Goal: Information Seeking & Learning: Learn about a topic

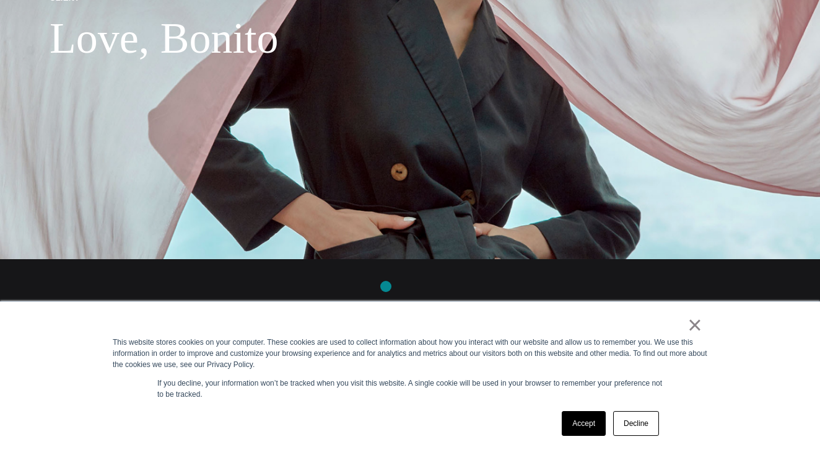
scroll to position [356, 0]
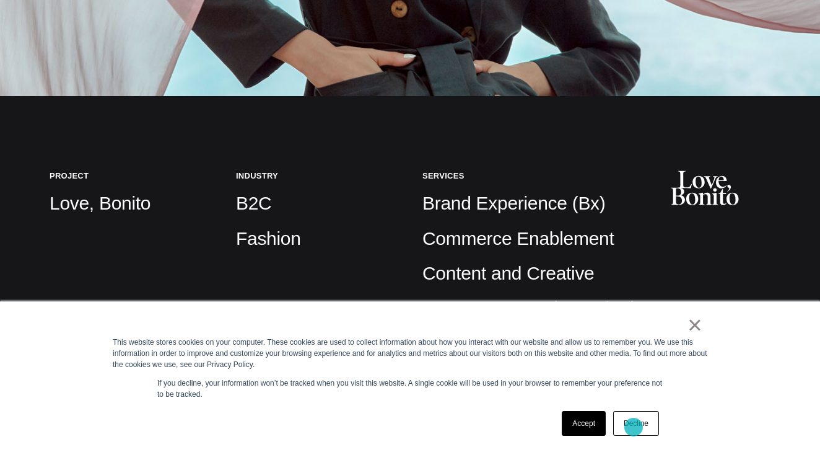
click at [634, 427] on link "Decline" at bounding box center [636, 423] width 46 height 25
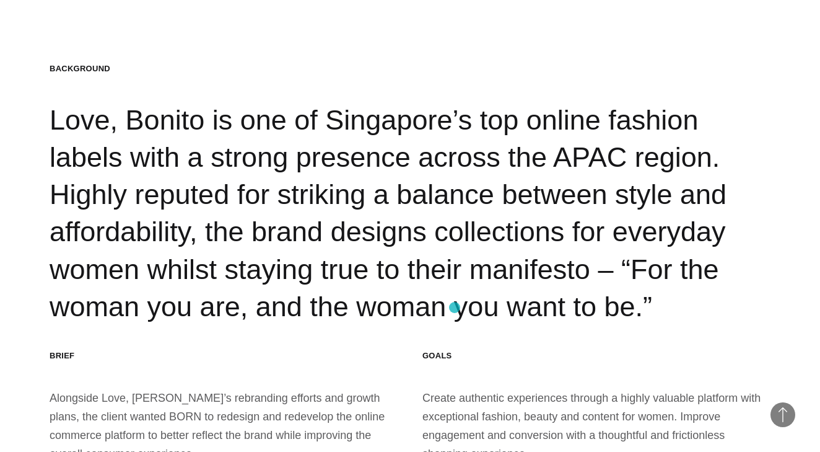
scroll to position [1201, 0]
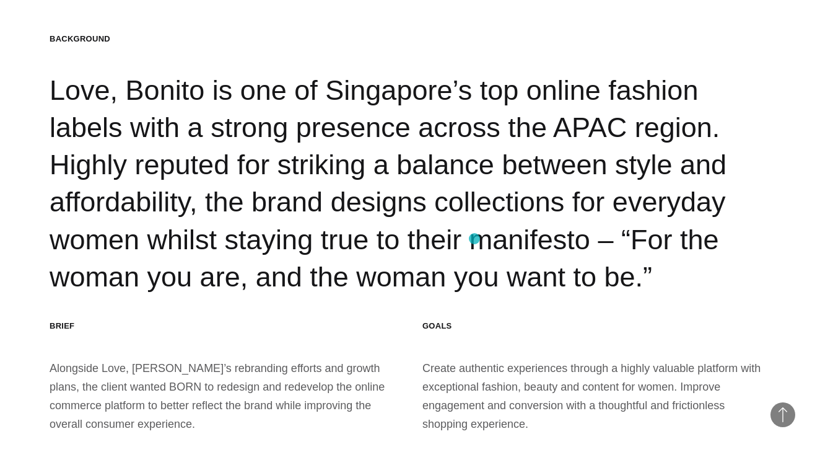
click at [475, 239] on div "Background Love, Bonito is one of Singapore’s top online fashion labels with a …" at bounding box center [410, 164] width 721 height 262
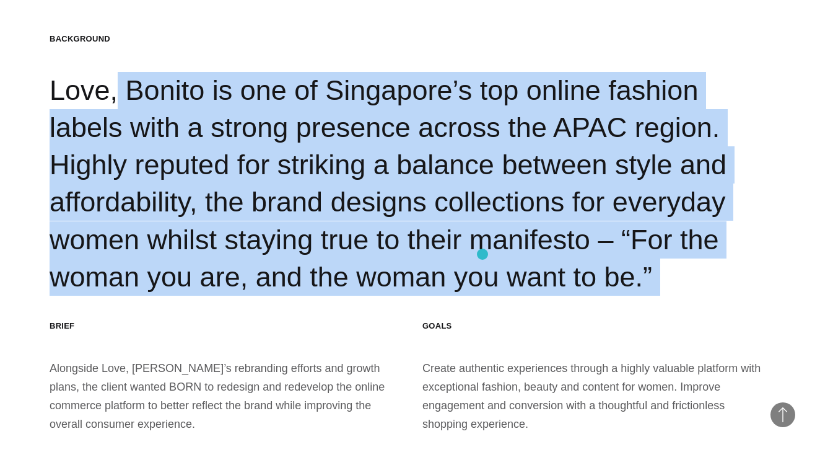
click at [483, 254] on div "Background Love, Bonito is one of Singapore’s top online fashion labels with a …" at bounding box center [410, 164] width 721 height 262
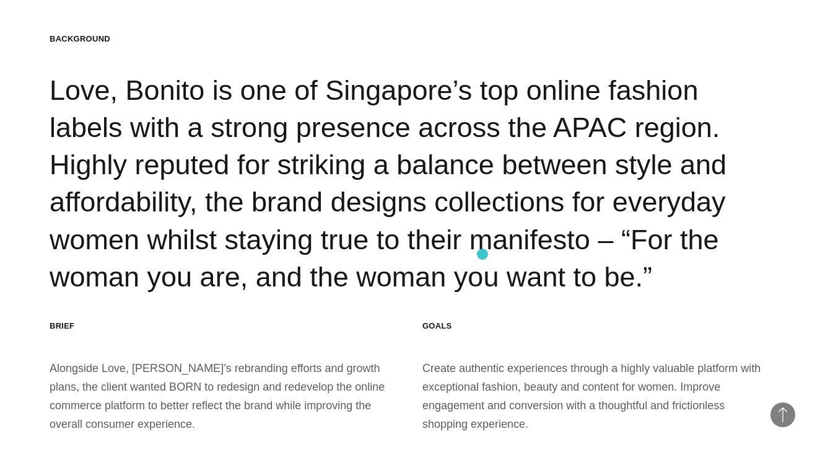
click at [483, 254] on div "Background Love, Bonito is one of Singapore’s top online fashion labels with a …" at bounding box center [410, 164] width 721 height 262
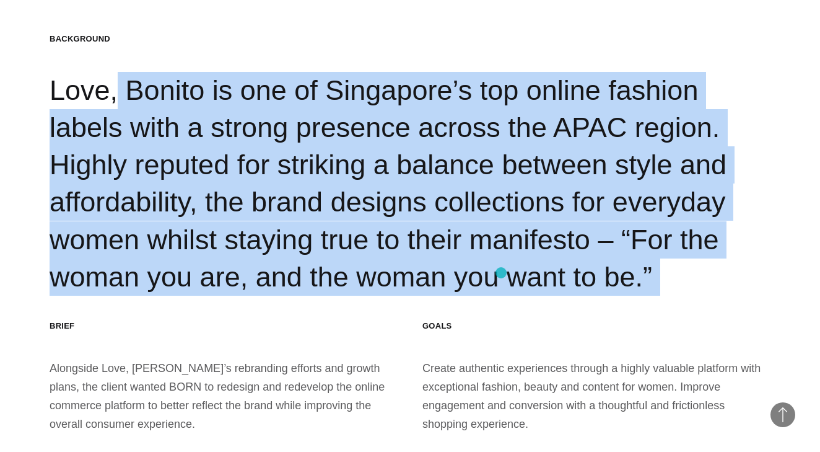
click at [501, 273] on div "Background Love, Bonito is one of Singapore’s top online fashion labels with a …" at bounding box center [410, 164] width 721 height 262
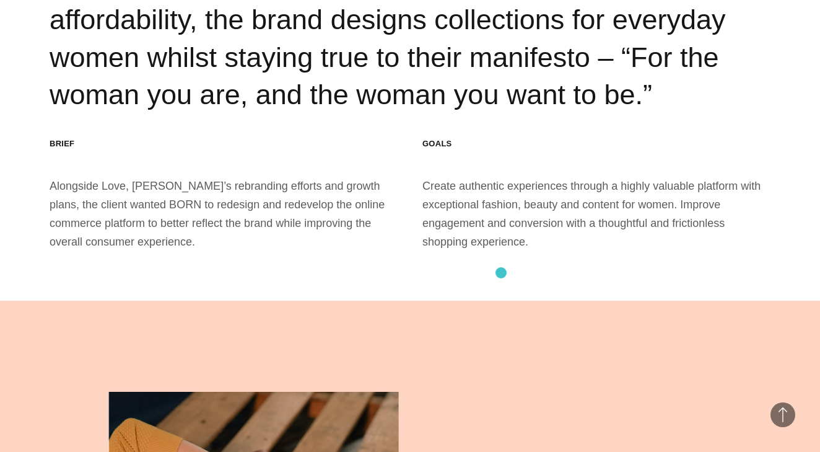
scroll to position [1393, 0]
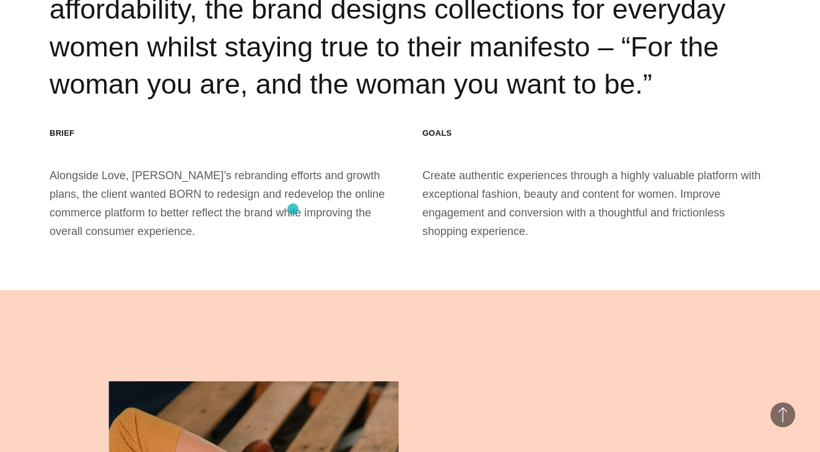
click at [293, 209] on div "Brief Alongside Love, [PERSON_NAME]’s rebranding efforts and growth plans, the …" at bounding box center [224, 184] width 348 height 112
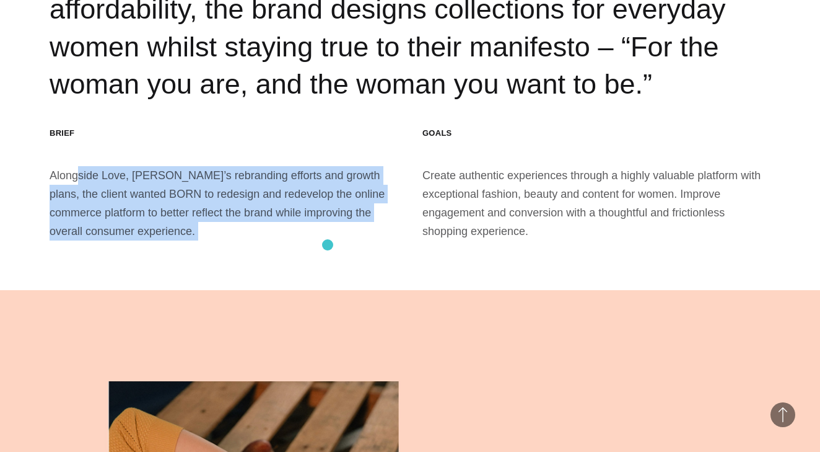
click at [328, 245] on section "Background Love, Bonito is one of Singapore’s top online fashion labels with a …" at bounding box center [410, 40] width 820 height 499
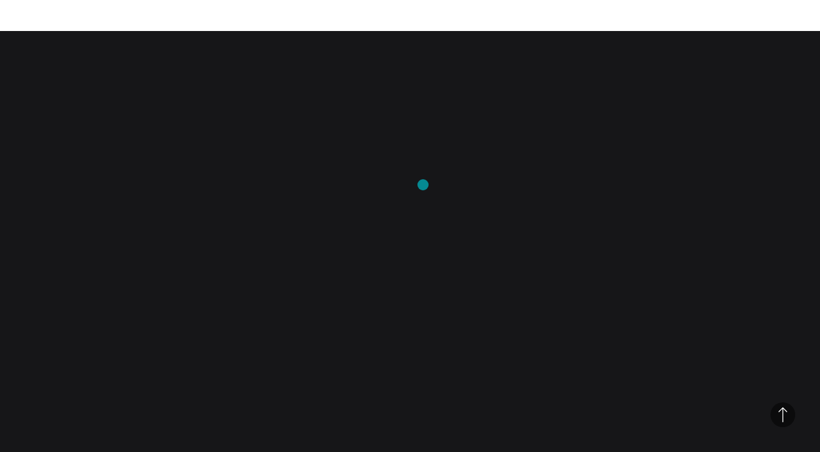
scroll to position [3522, 0]
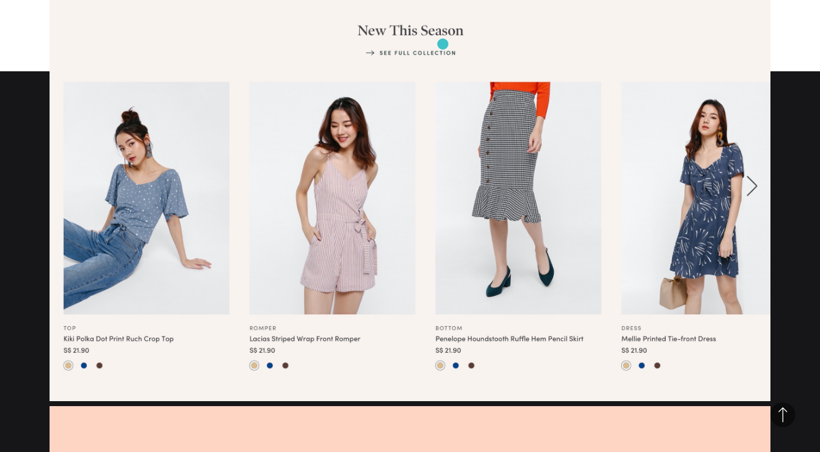
click at [443, 44] on img at bounding box center [410, 19] width 721 height 764
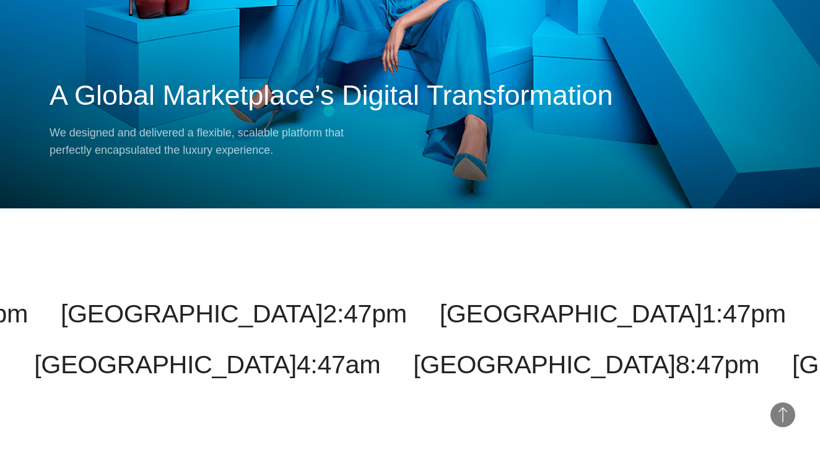
scroll to position [10333, 0]
